Goal: Navigation & Orientation: Understand site structure

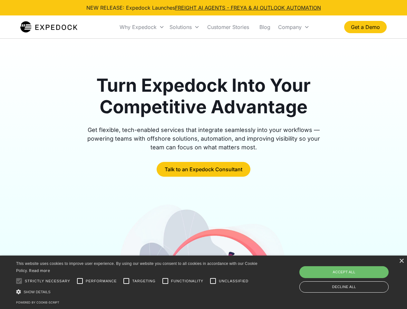
click at [142, 27] on div "Why Expedock" at bounding box center [138, 27] width 37 height 6
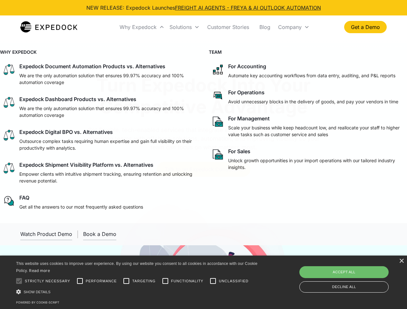
click at [184, 27] on div "Solutions" at bounding box center [180, 27] width 22 height 6
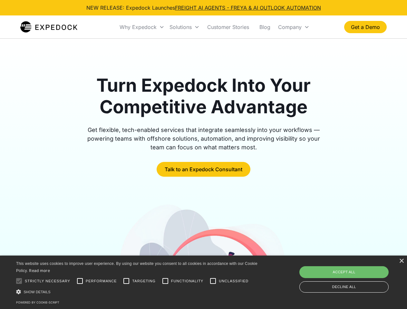
click at [294, 27] on div "Company" at bounding box center [290, 27] width 24 height 6
click at [19, 281] on div at bounding box center [19, 281] width 13 height 13
click at [80, 281] on input "Performance" at bounding box center [79, 281] width 13 height 13
checkbox input "true"
click at [126, 281] on input "Targeting" at bounding box center [126, 281] width 13 height 13
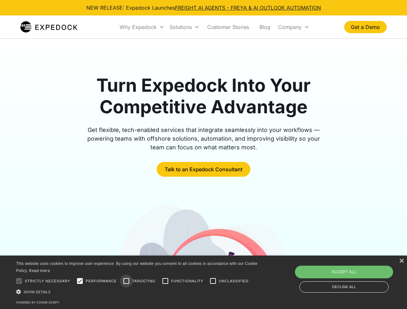
checkbox input "true"
click at [165, 281] on input "Functionality" at bounding box center [165, 281] width 13 height 13
checkbox input "true"
click at [213, 281] on input "Unclassified" at bounding box center [213, 281] width 13 height 13
checkbox input "true"
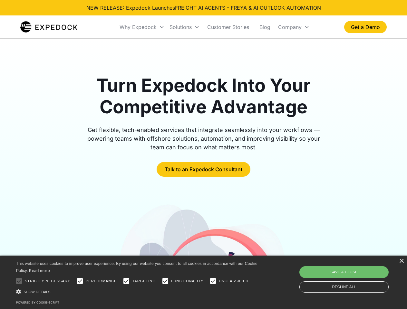
click at [138, 292] on div "Show details Hide details" at bounding box center [138, 292] width 244 height 7
